Goal: Navigation & Orientation: Find specific page/section

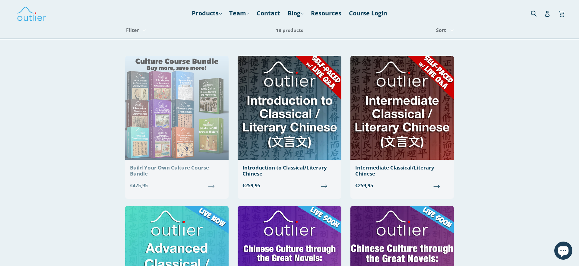
click at [141, 122] on img at bounding box center [177, 108] width 104 height 104
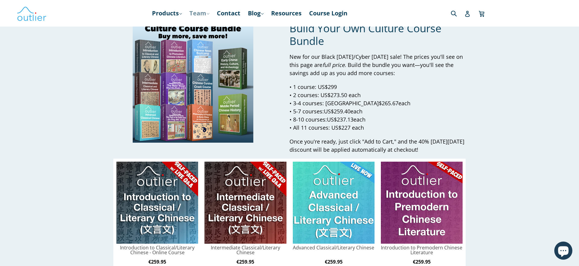
click at [201, 11] on link "Team .cls-1{fill:#231f20} expand" at bounding box center [200, 13] width 26 height 11
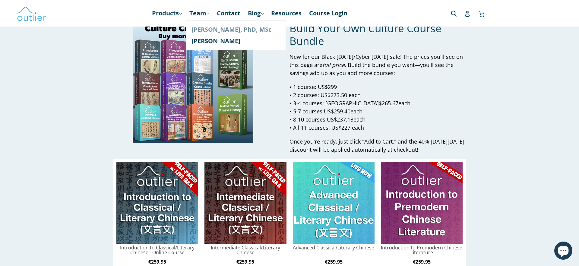
click at [207, 27] on link "[PERSON_NAME], PhD, MSc" at bounding box center [236, 29] width 89 height 11
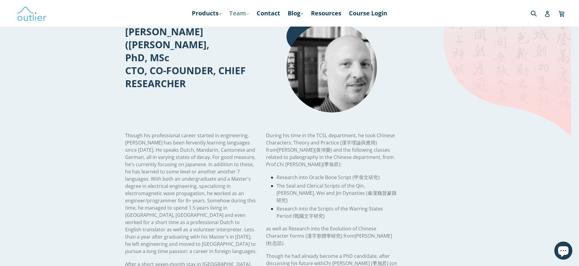
click at [243, 13] on link "Team .cls-1{fill:#231f20} expand" at bounding box center [239, 13] width 26 height 11
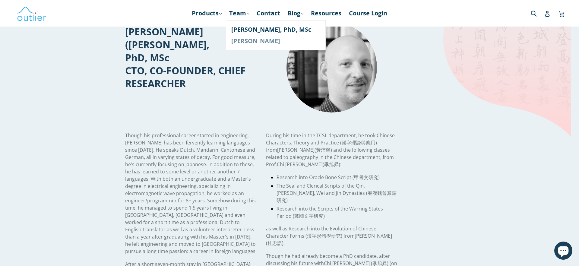
click at [247, 40] on link "[PERSON_NAME]" at bounding box center [275, 40] width 89 height 11
